Goal: Information Seeking & Learning: Learn about a topic

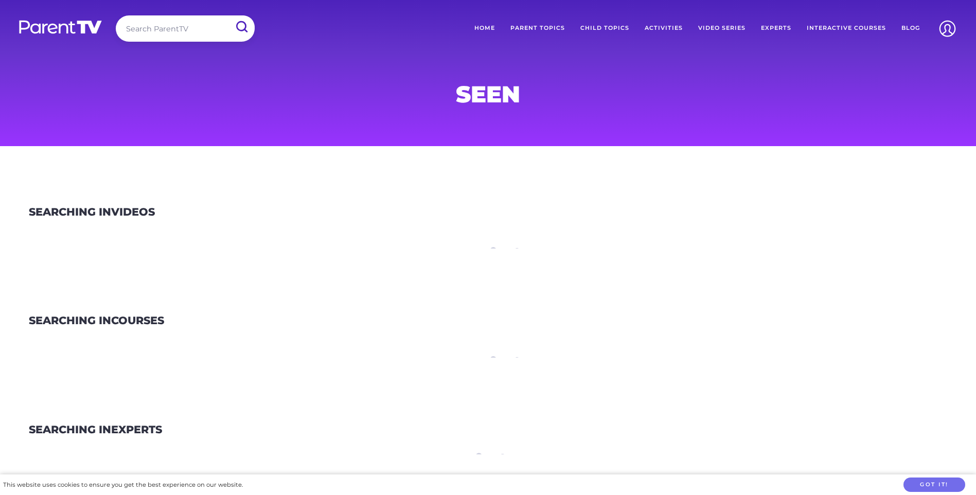
click at [544, 24] on link "Parent Topics" at bounding box center [538, 28] width 70 height 26
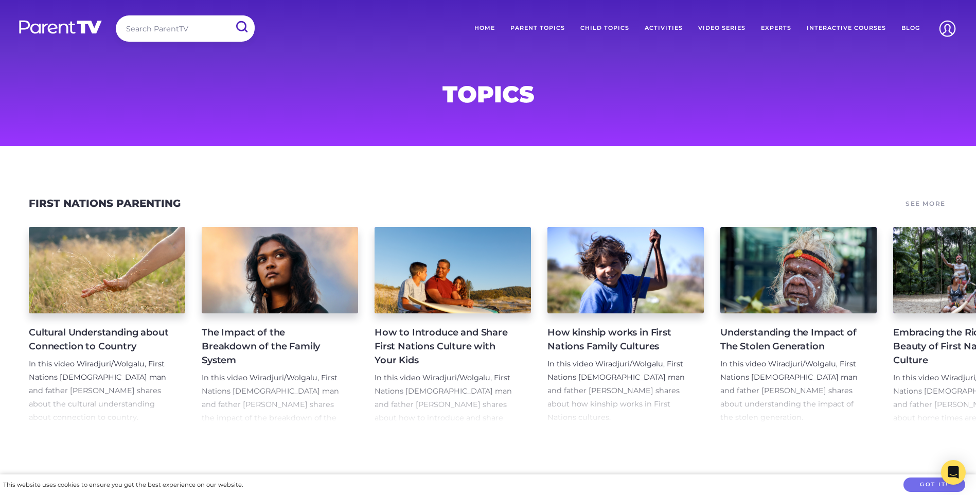
click at [181, 28] on input "search" at bounding box center [185, 28] width 139 height 26
type input "seen"
click at [228, 15] on input "submit" at bounding box center [241, 26] width 27 height 23
